Goal: Transaction & Acquisition: Purchase product/service

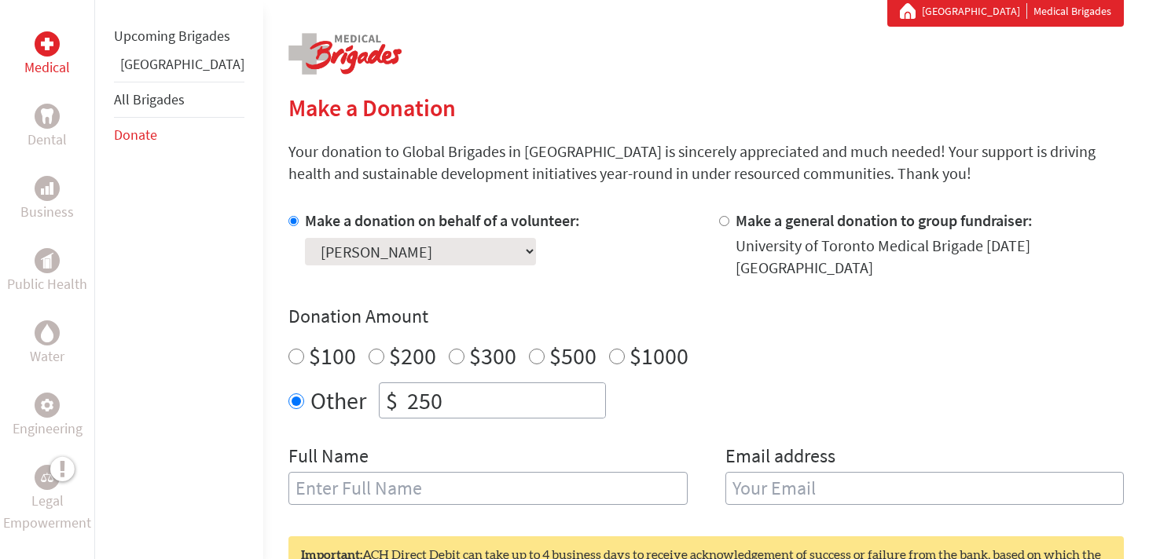
scroll to position [312, 0]
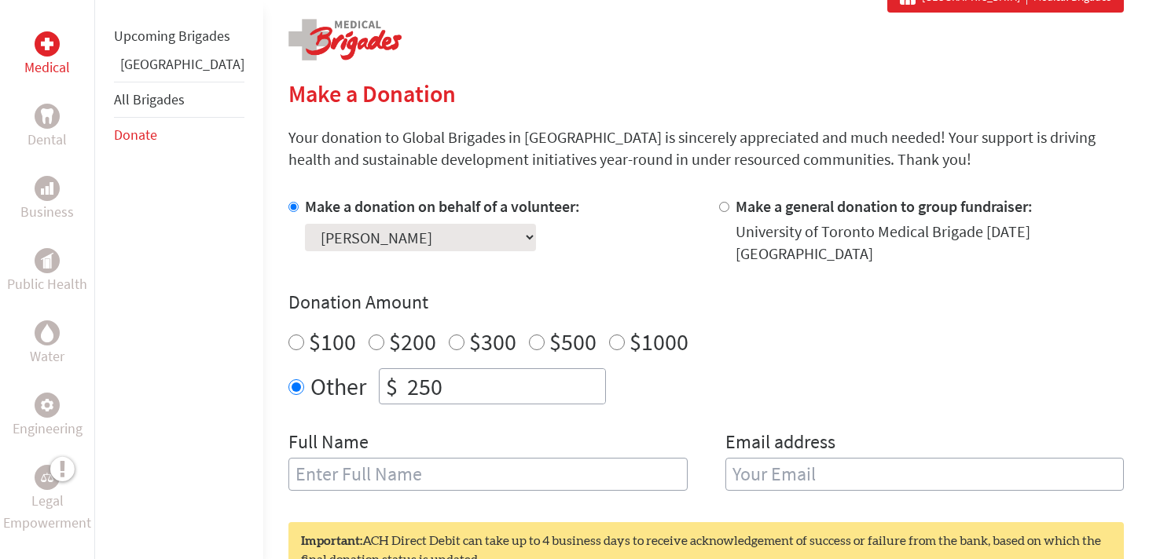
click at [368, 464] on input "text" at bounding box center [487, 474] width 399 height 33
type input "[PERSON_NAME]"
type input "[EMAIL_ADDRESS][DOMAIN_NAME]"
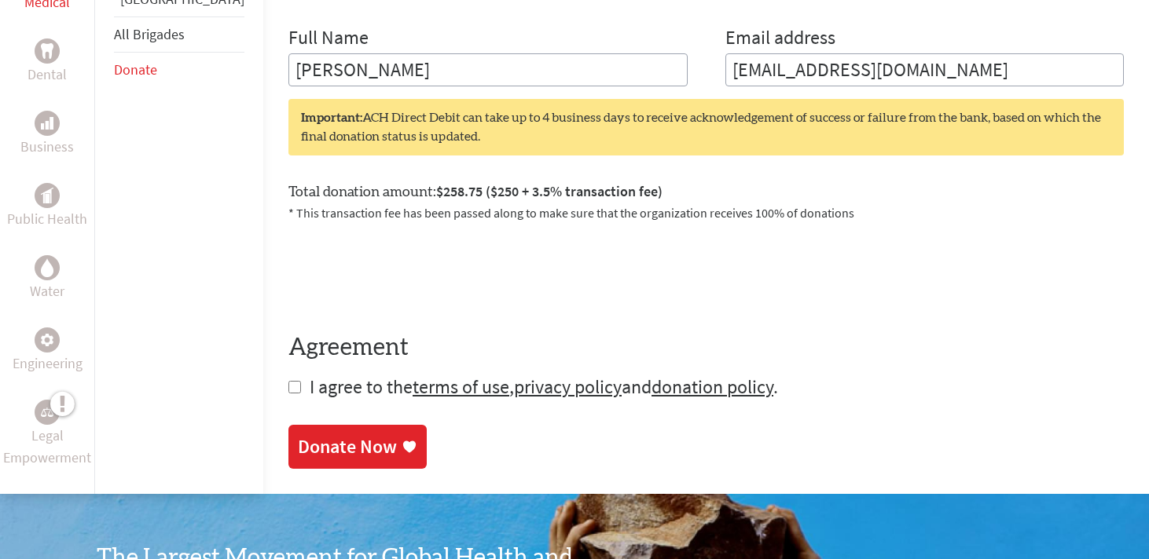
scroll to position [740, 0]
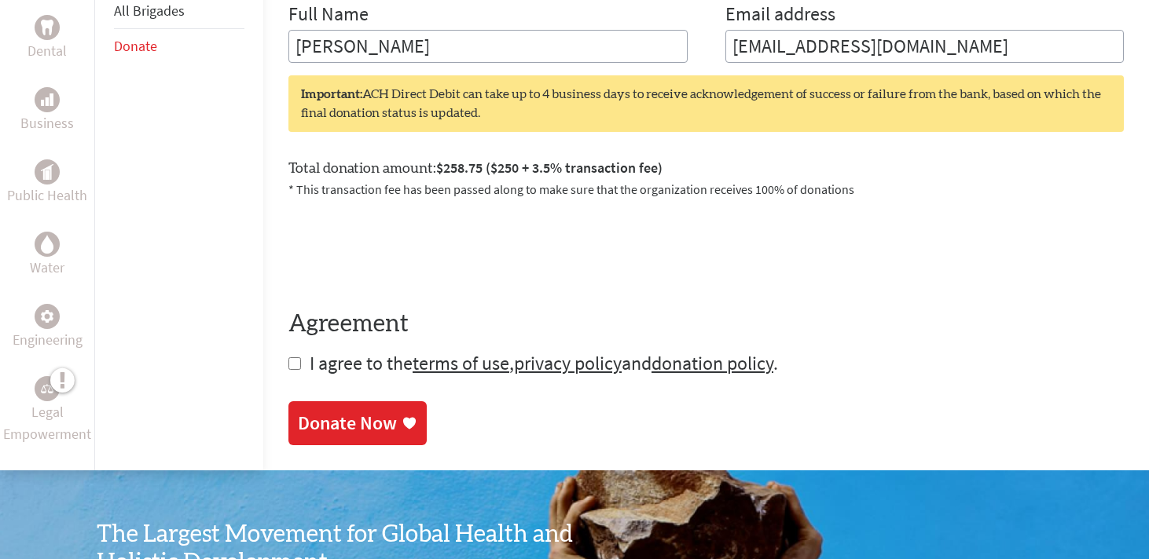
click at [324, 351] on span "I agree to the terms of use , privacy policy and donation policy ." at bounding box center [544, 363] width 468 height 24
click at [310, 354] on span "I agree to the terms of use , privacy policy and donation policy ." at bounding box center [544, 363] width 468 height 24
click at [288, 357] on input "checkbox" at bounding box center [294, 363] width 13 height 13
checkbox input "true"
click at [298, 423] on div "Donate Now" at bounding box center [347, 424] width 99 height 25
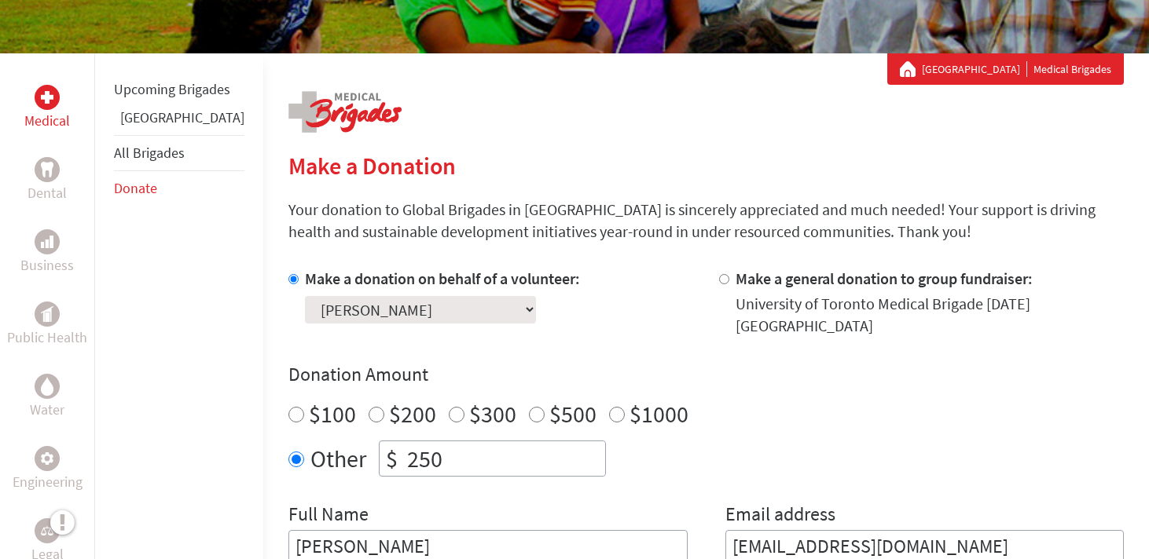
scroll to position [253, 0]
